Goal: Information Seeking & Learning: Find specific fact

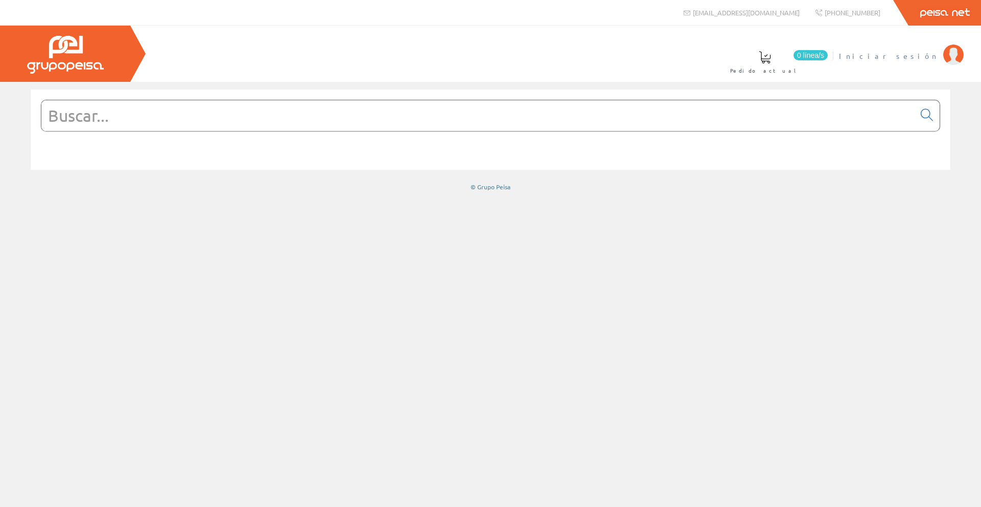
click at [917, 55] on span "Iniciar sesión" at bounding box center [888, 56] width 99 height 10
click at [321, 114] on input "text" at bounding box center [478, 115] width 874 height 31
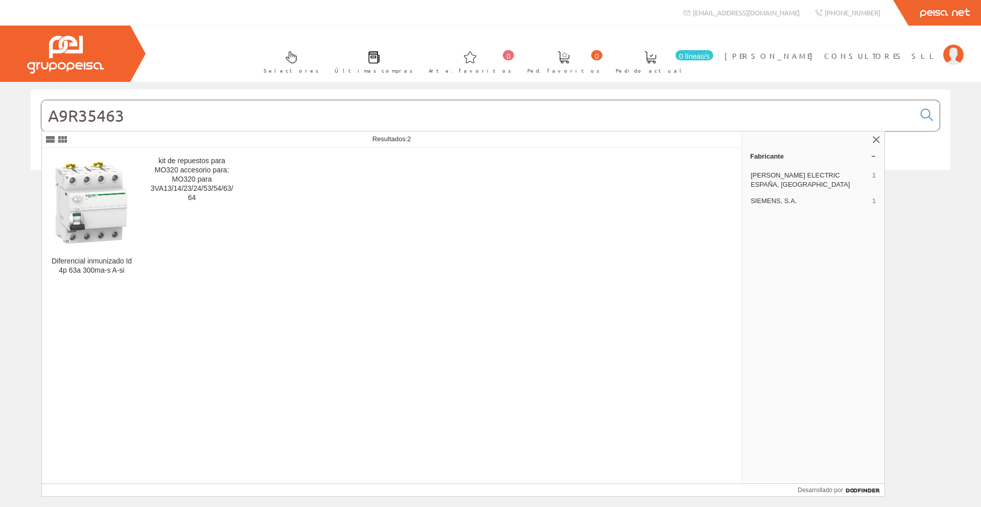
type input "A9R35463"
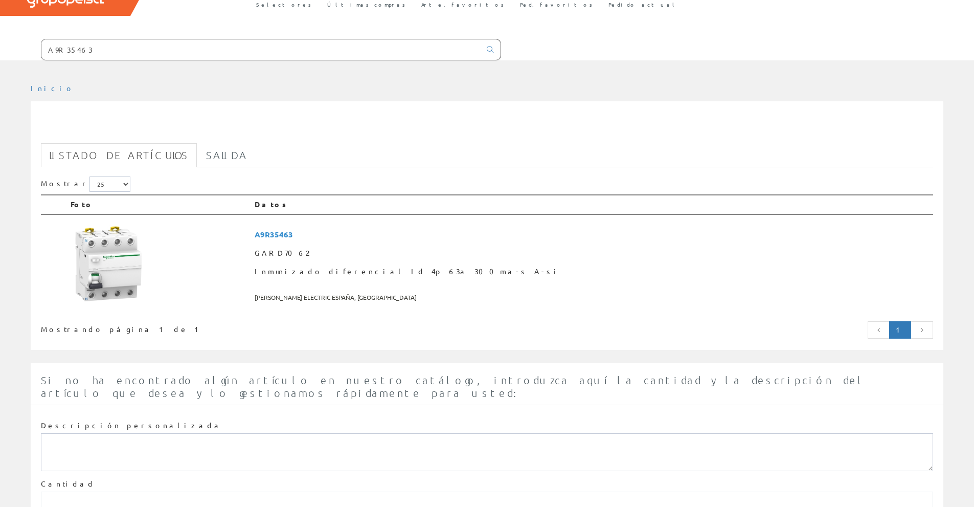
scroll to position [128, 0]
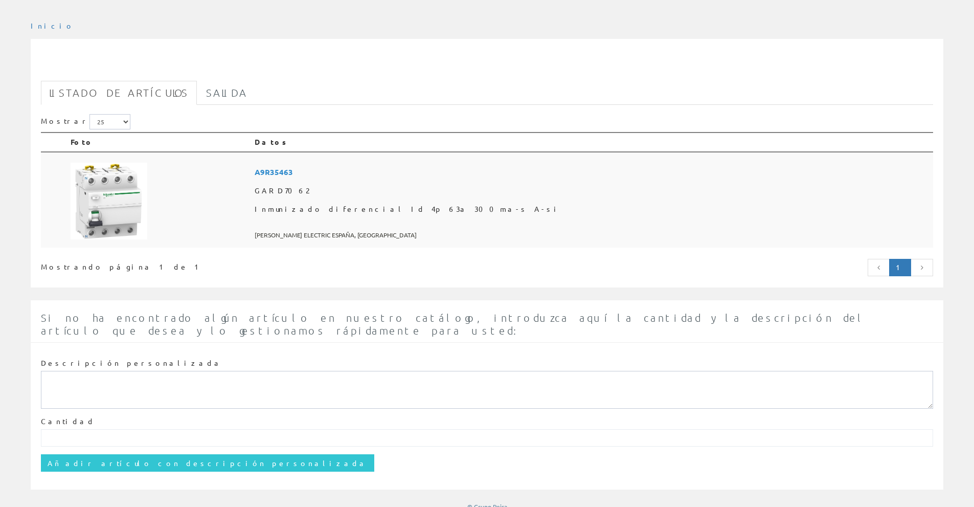
click at [293, 171] on font "A9R35463" at bounding box center [274, 172] width 38 height 10
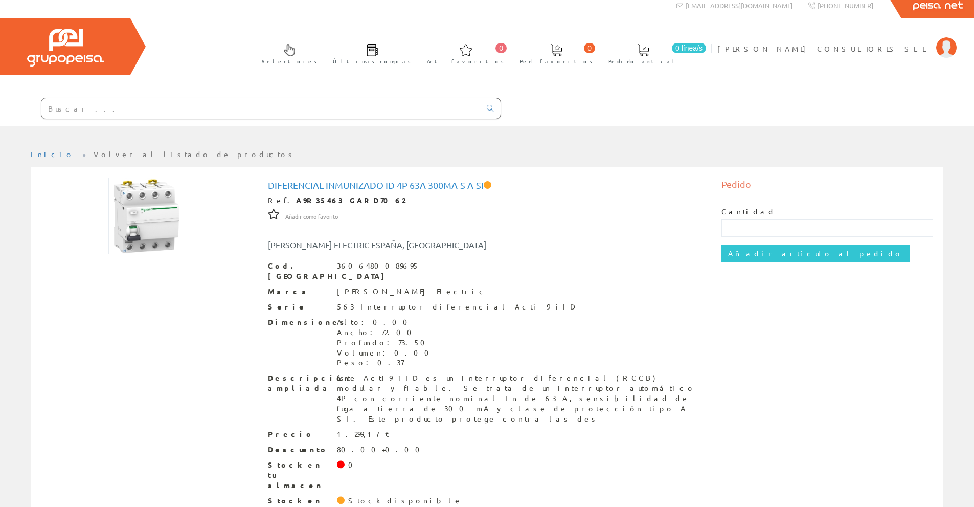
scroll to position [9, 0]
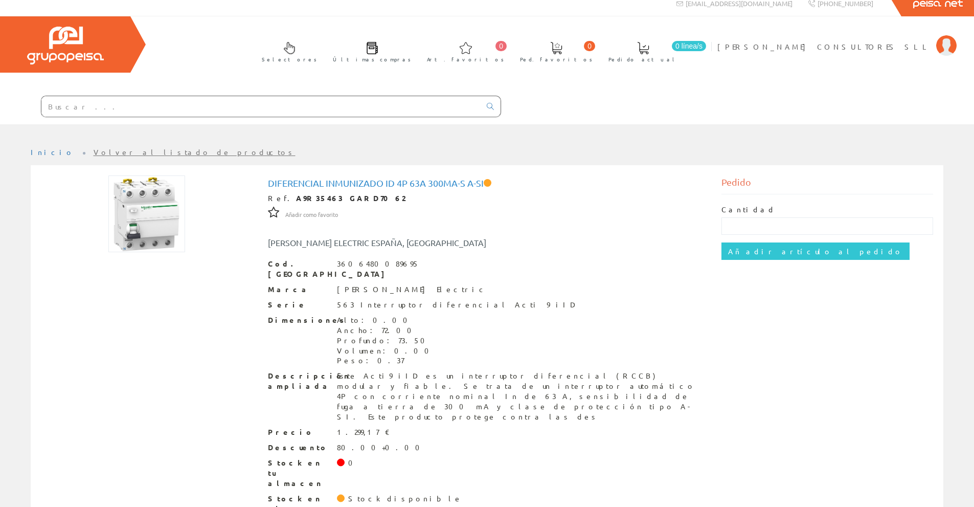
click at [110, 110] on input "text" at bounding box center [260, 106] width 439 height 20
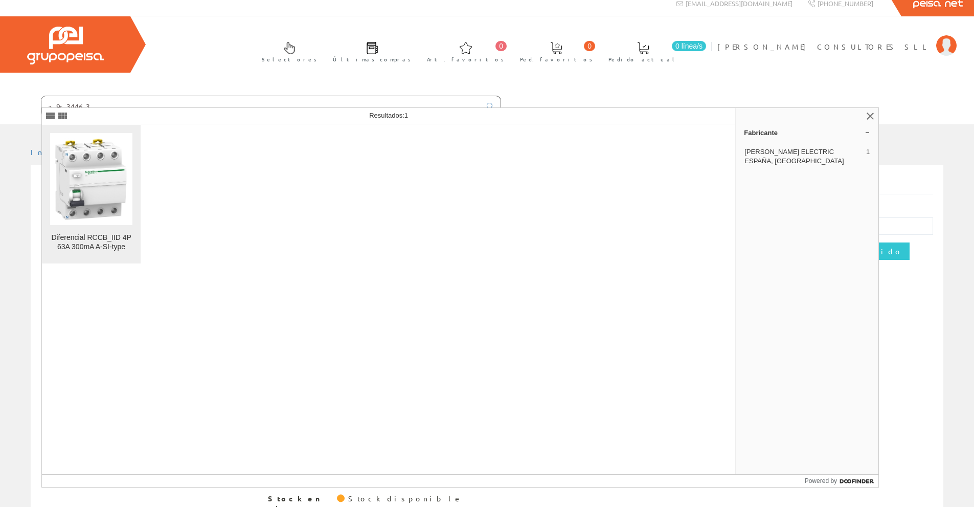
type input "a9r34463"
click at [107, 206] on img at bounding box center [91, 179] width 82 height 82
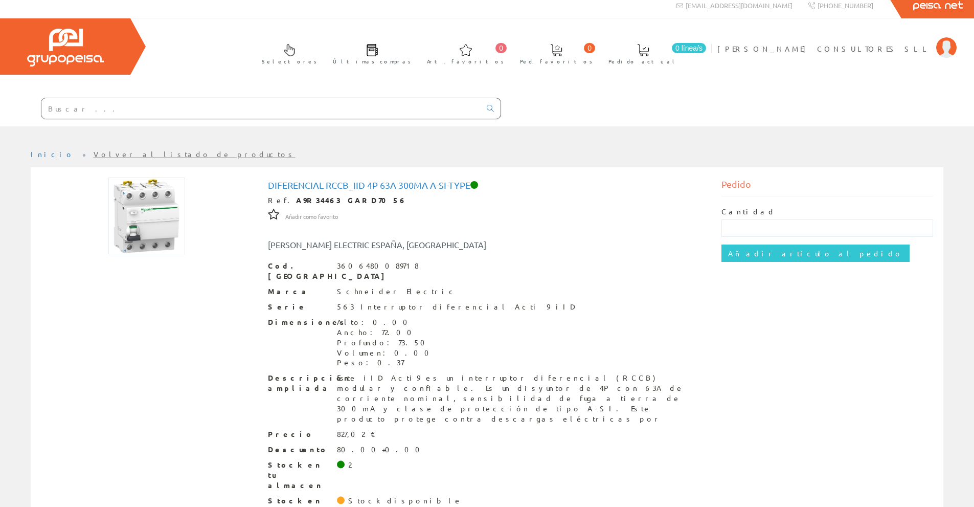
scroll to position [9, 0]
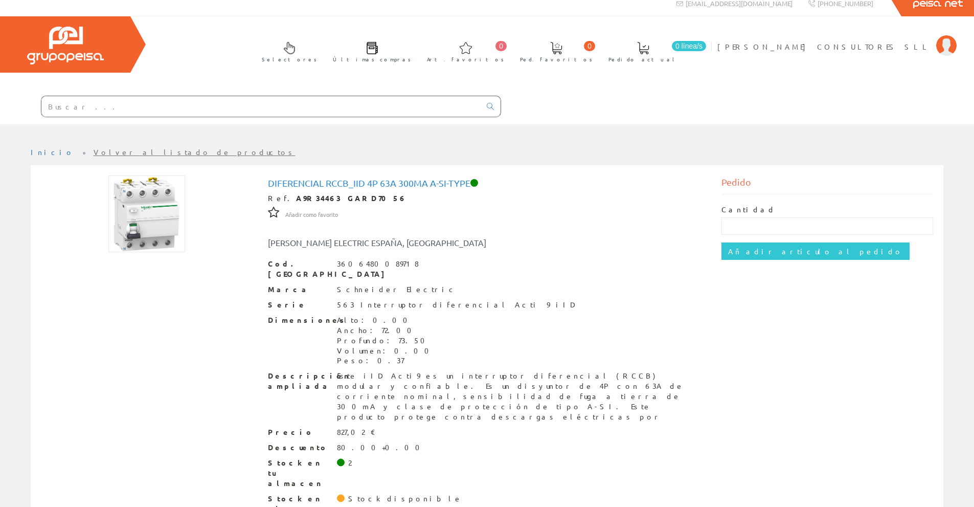
click at [130, 107] on input "text" at bounding box center [260, 106] width 439 height 20
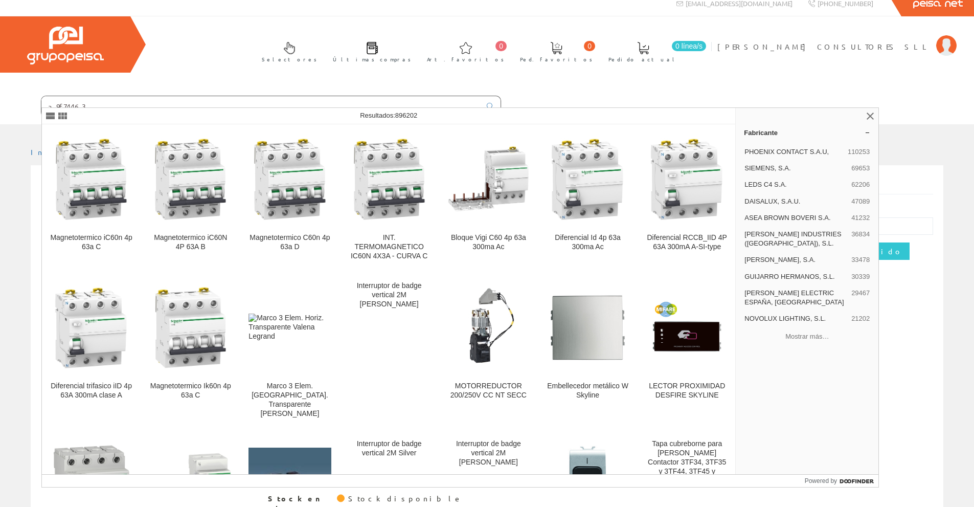
click at [126, 100] on input "a9f74463" at bounding box center [260, 106] width 439 height 20
click at [50, 105] on input "a9f74463" at bounding box center [260, 106] width 439 height 20
click at [60, 107] on input "A9f74463" at bounding box center [260, 106] width 439 height 20
type input "A9F74463"
click at [484, 105] on link at bounding box center [490, 106] width 20 height 14
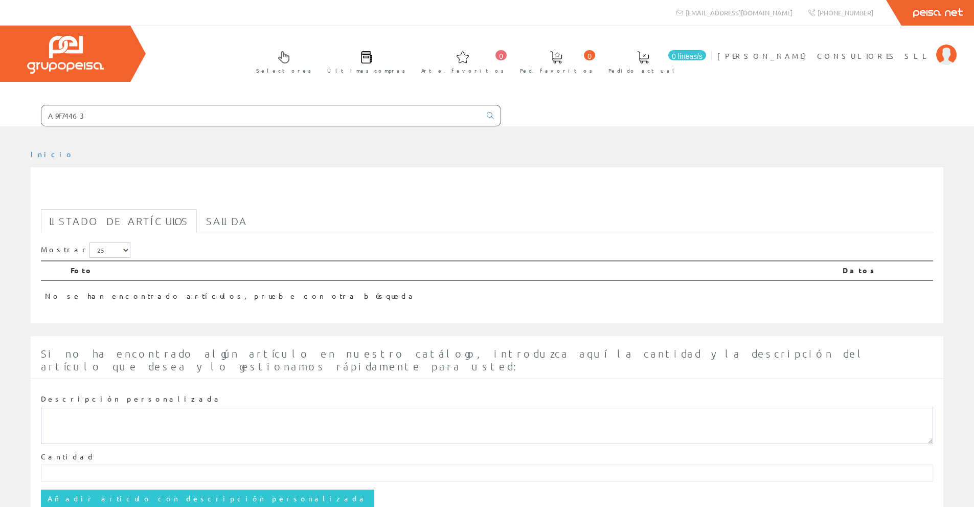
click at [70, 115] on input "A9F74463" at bounding box center [260, 115] width 439 height 20
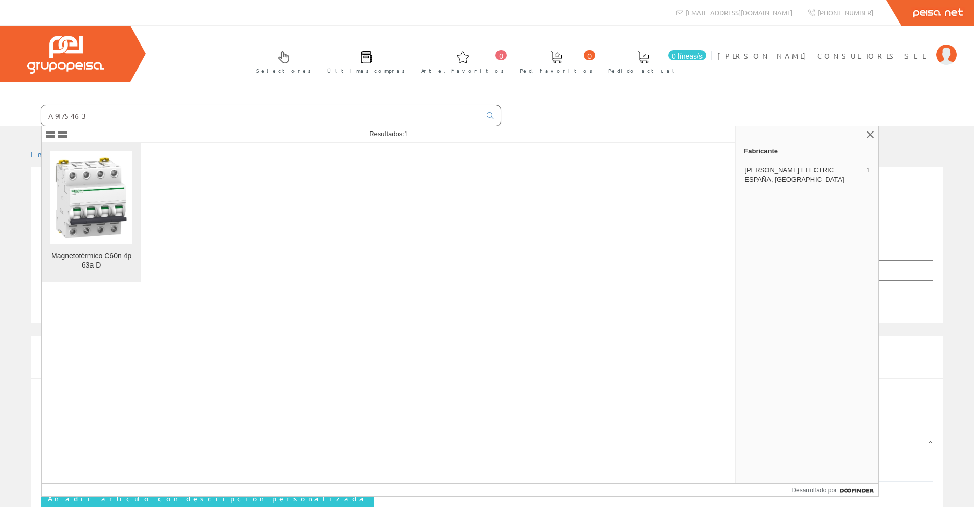
type input "A9F75463"
click at [91, 199] on img at bounding box center [91, 197] width 82 height 82
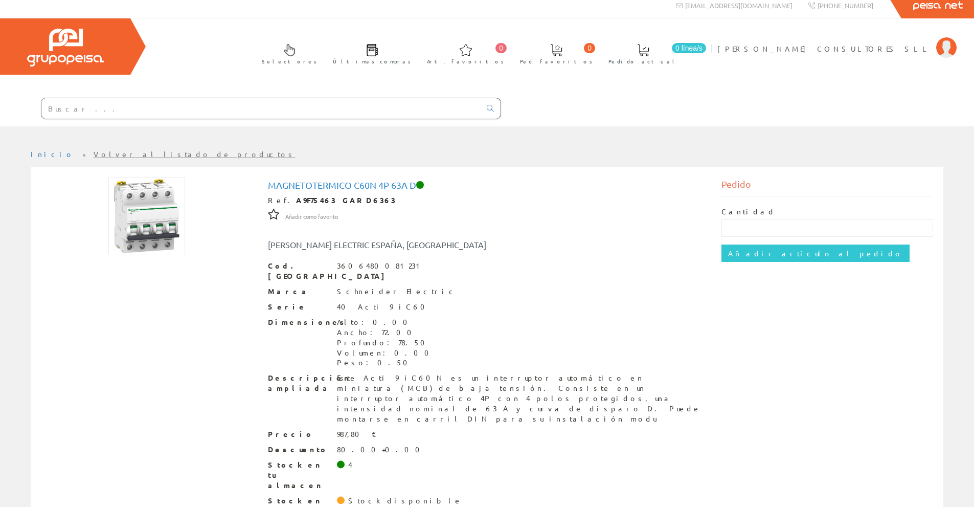
scroll to position [9, 0]
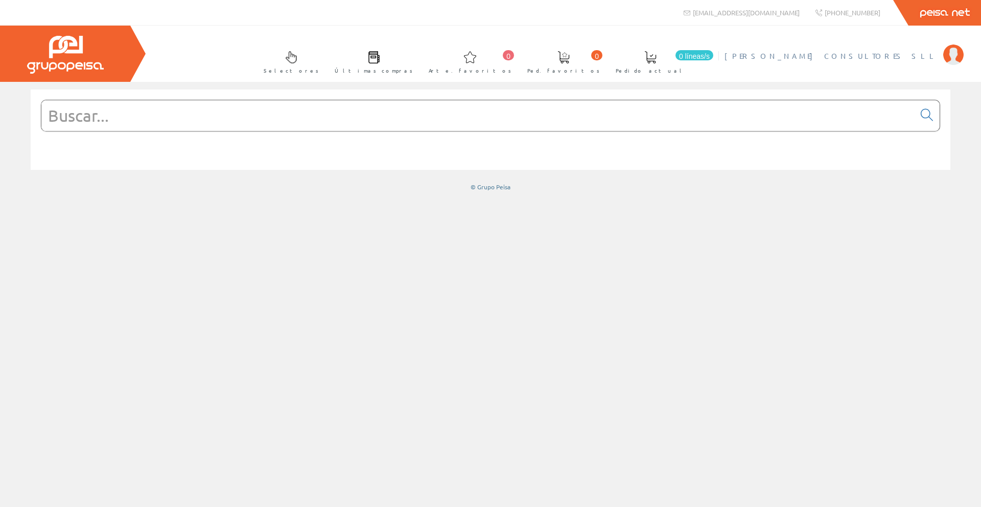
click at [887, 80] on li "SILMON CONSULTORES SLL Mi cuenta Mis datos Mis ofertas Mis pedidos Mis albarane…" at bounding box center [844, 61] width 244 height 39
click at [124, 118] on input "text" at bounding box center [478, 115] width 874 height 31
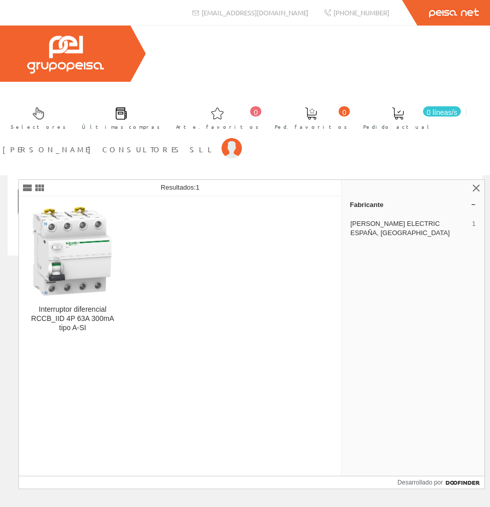
type input "A9R34463"
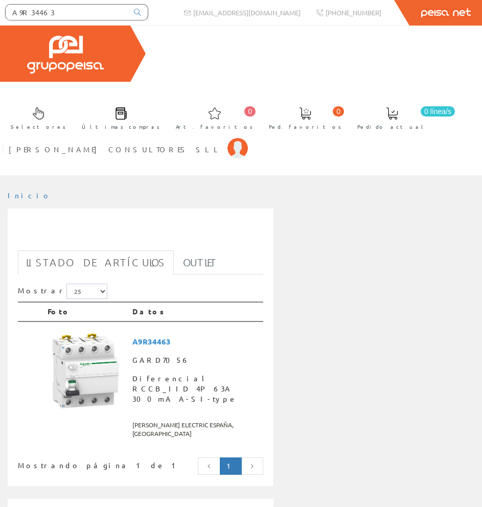
click at [86, 302] on th "Foto" at bounding box center [85, 311] width 85 height 19
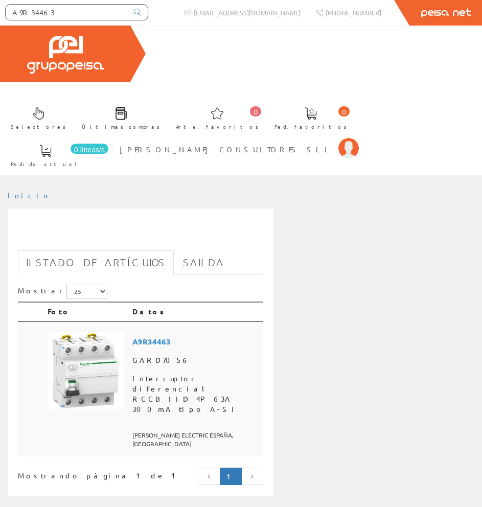
click at [92, 336] on img at bounding box center [86, 370] width 77 height 77
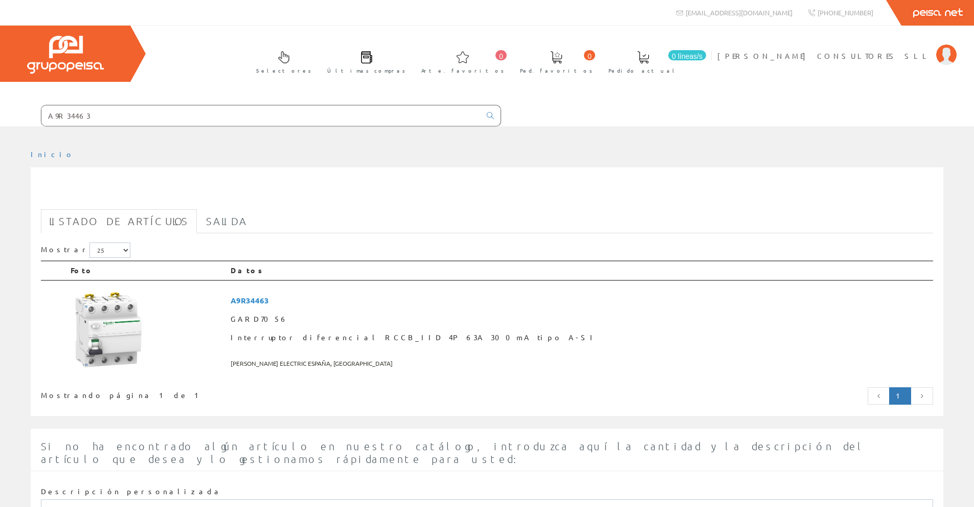
drag, startPoint x: 95, startPoint y: 113, endPoint x: 58, endPoint y: 110, distance: 36.4
click at [58, 110] on input "A9R34463" at bounding box center [260, 115] width 439 height 20
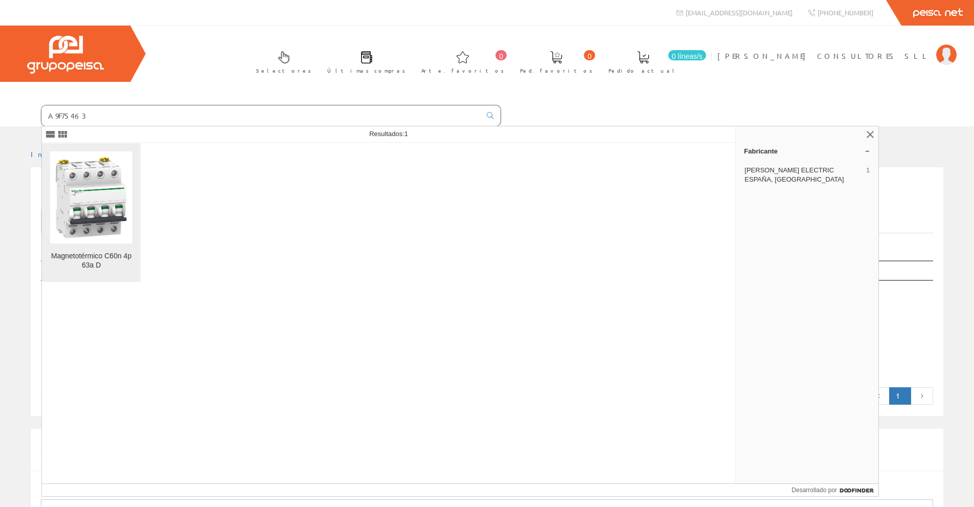
type input "A9F75463"
click at [81, 209] on img at bounding box center [91, 197] width 82 height 82
